Goal: Information Seeking & Learning: Learn about a topic

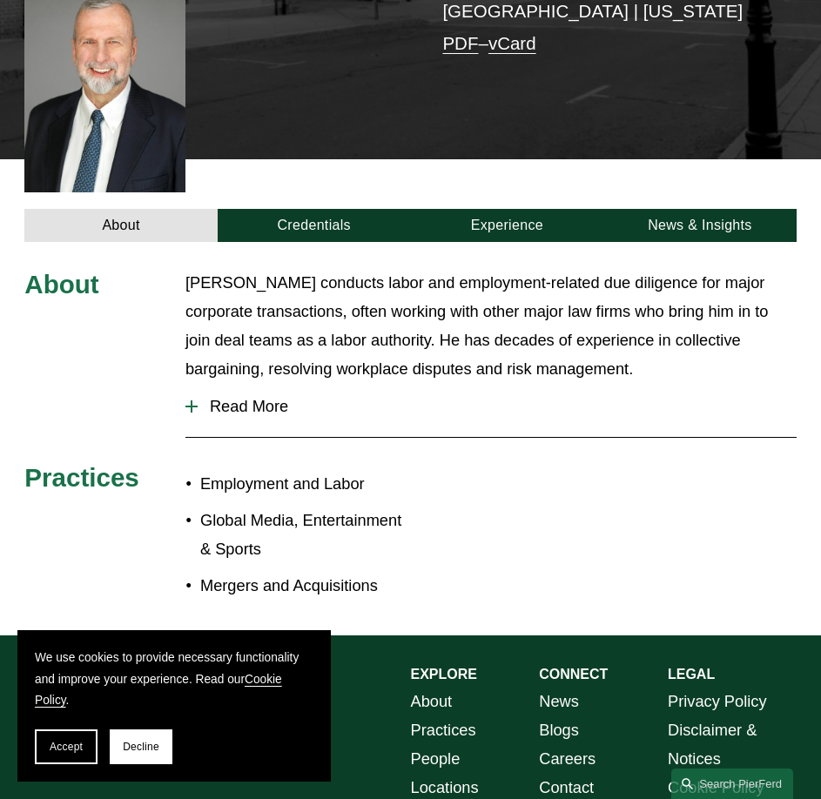
scroll to position [416, 0]
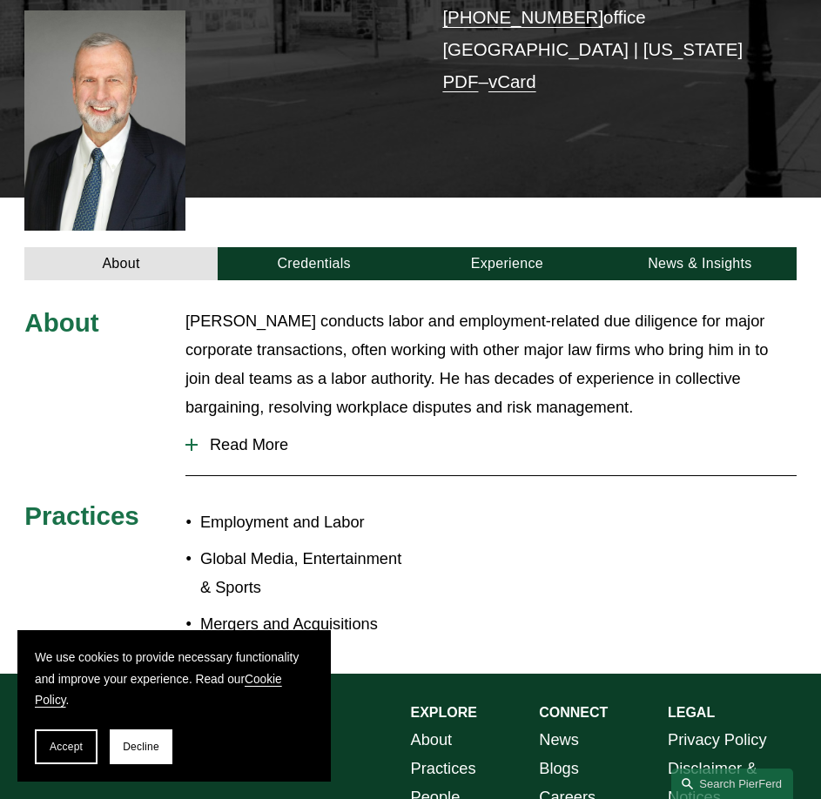
click at [226, 435] on span "Read More" at bounding box center [497, 444] width 599 height 19
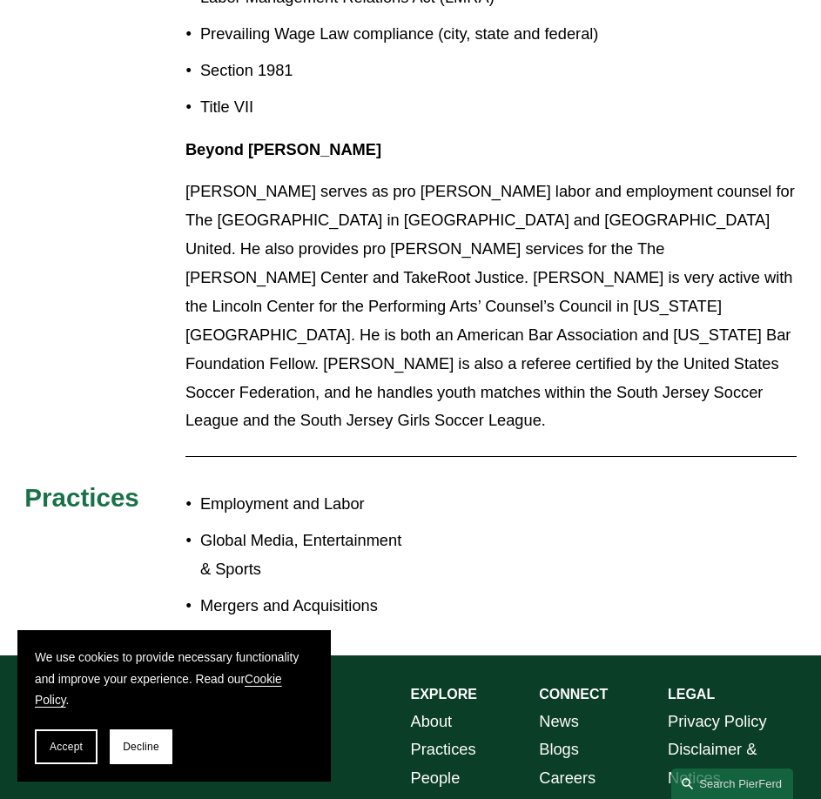
scroll to position [1809, 0]
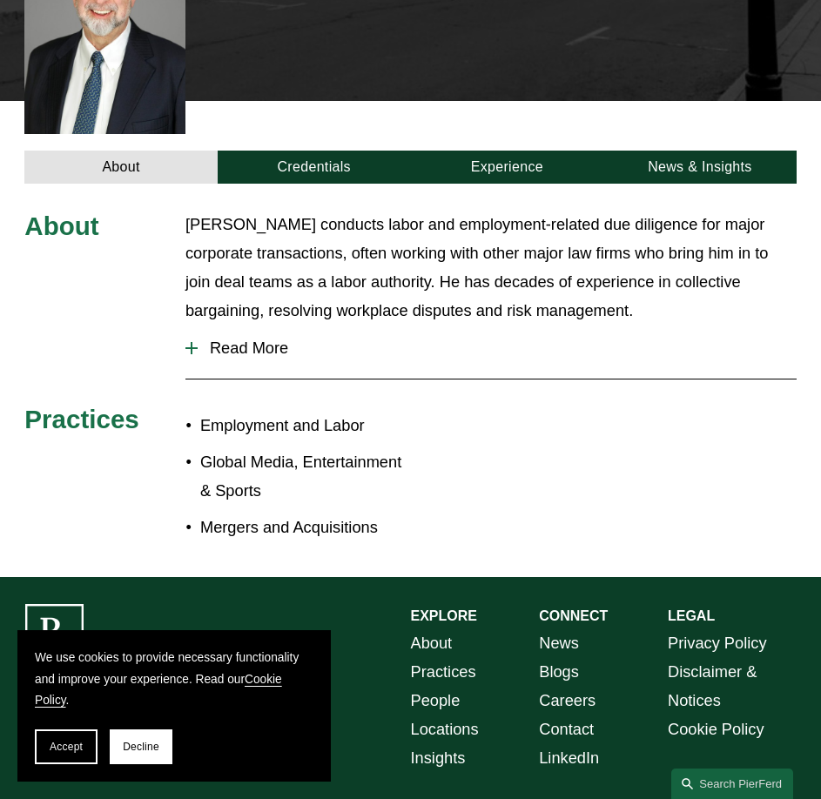
scroll to position [416, 0]
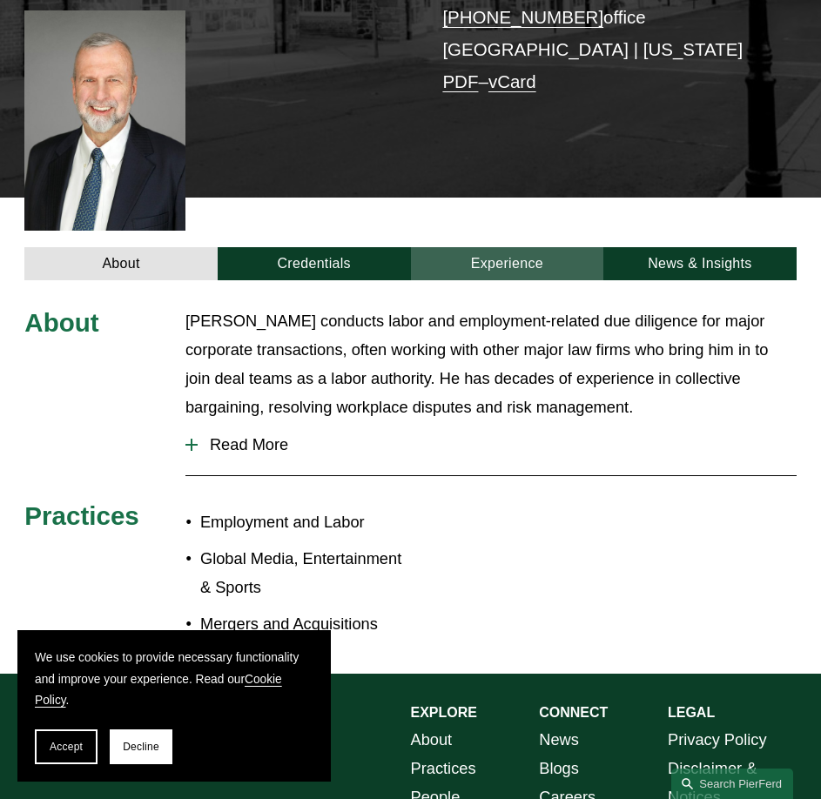
click at [508, 247] on link "Experience" at bounding box center [507, 263] width 193 height 33
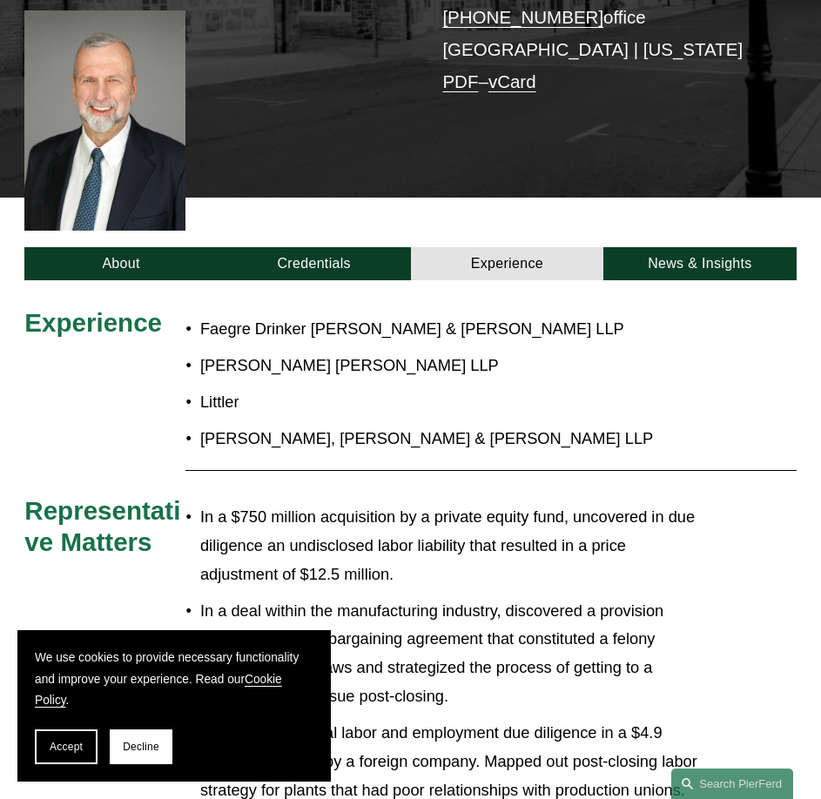
scroll to position [503, 0]
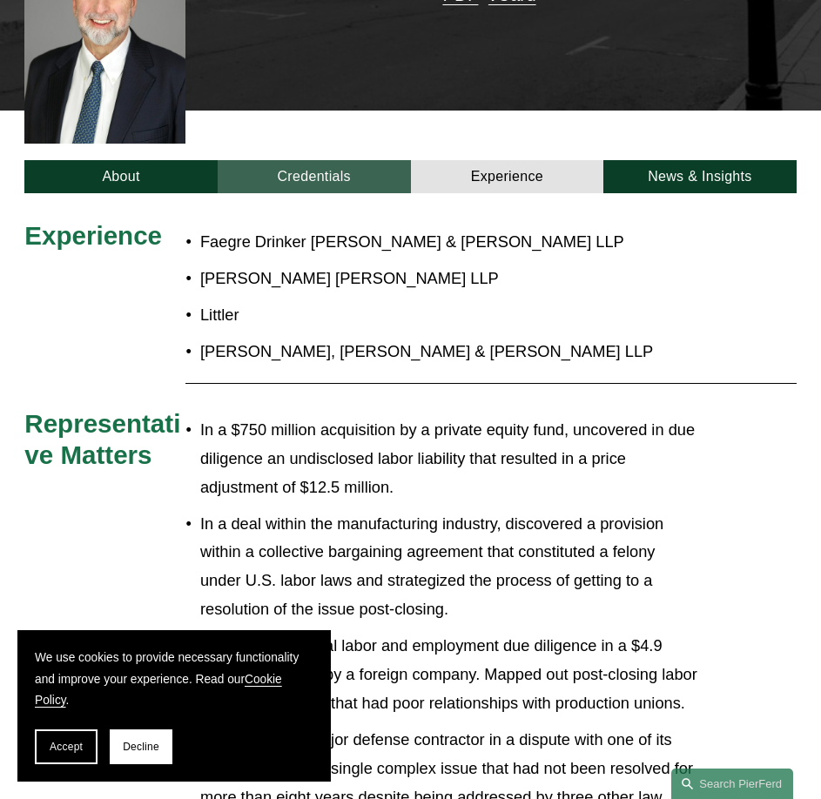
click at [319, 163] on link "Credentials" at bounding box center [314, 176] width 193 height 33
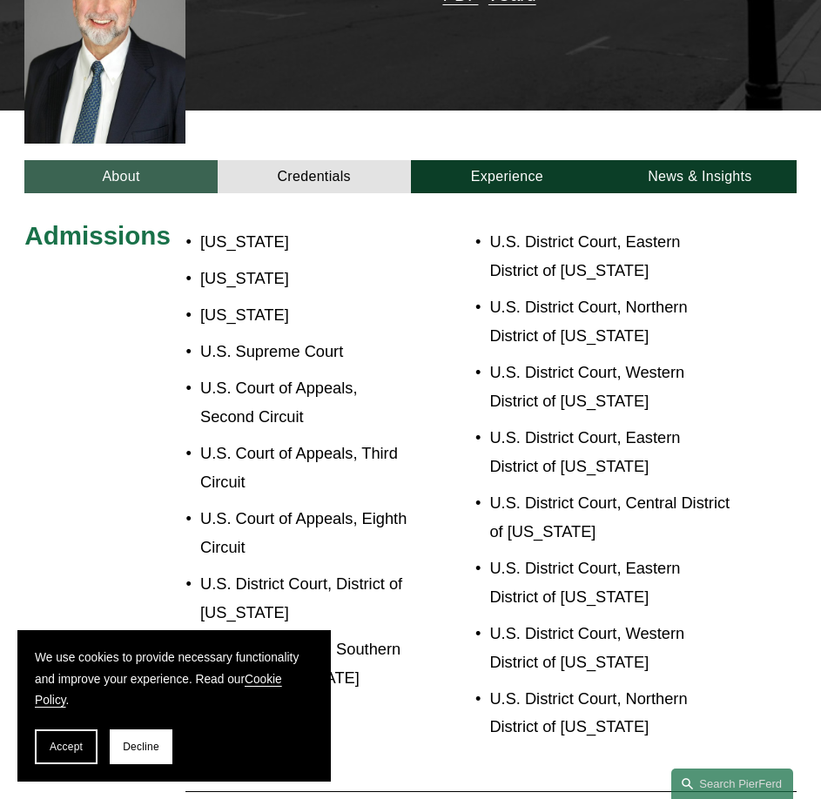
click at [123, 160] on link "About" at bounding box center [120, 176] width 193 height 33
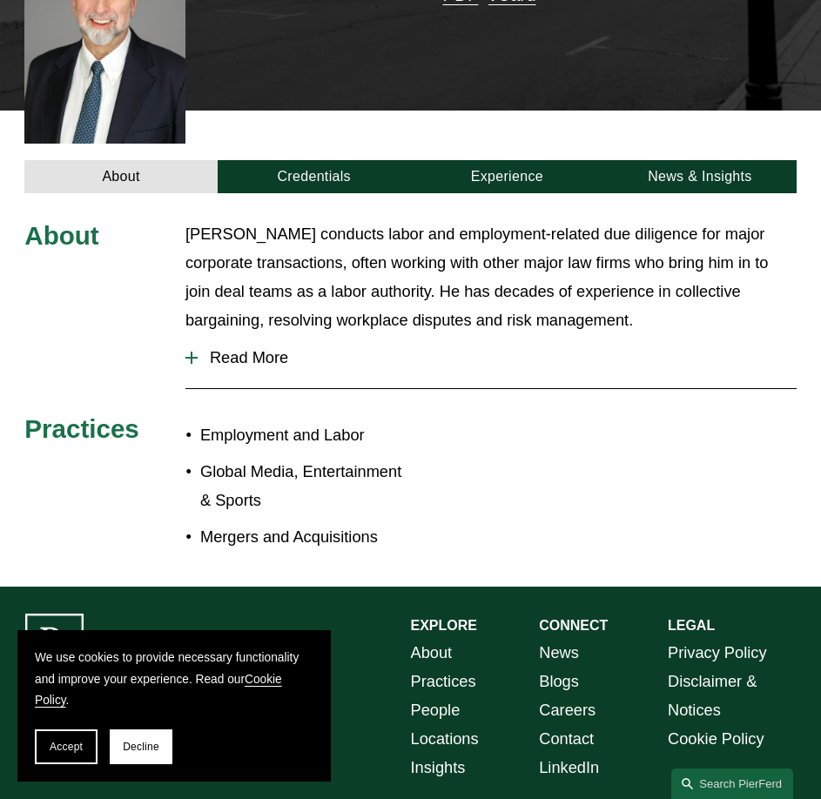
click at [236, 348] on span "Read More" at bounding box center [497, 357] width 599 height 19
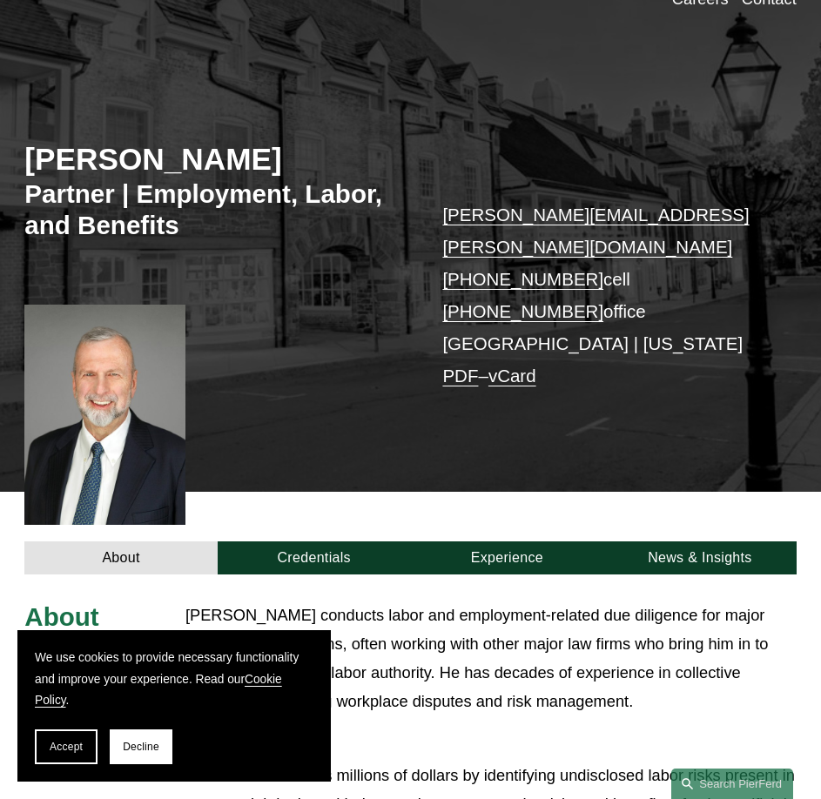
scroll to position [0, 0]
